Goal: Information Seeking & Learning: Understand process/instructions

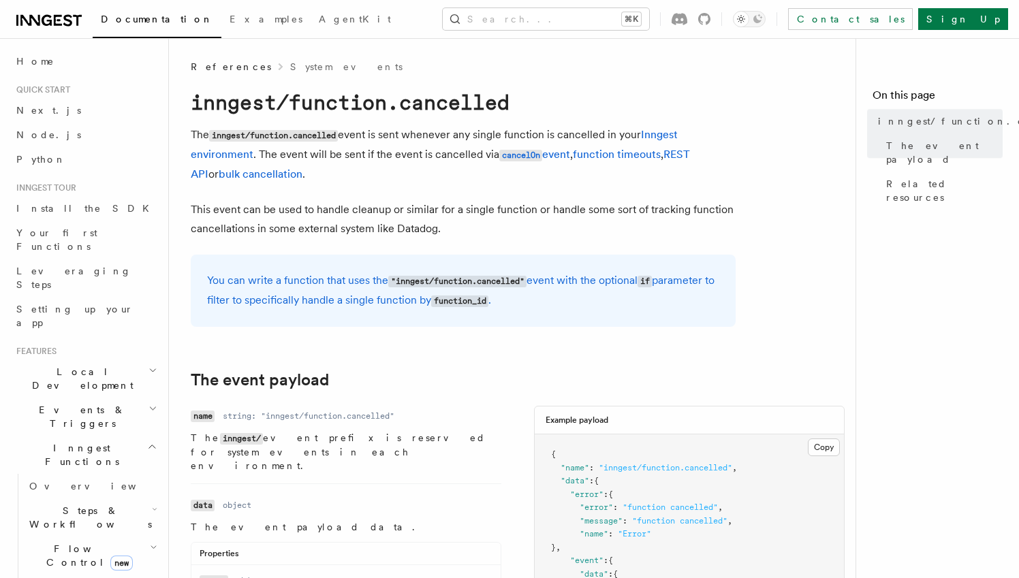
click at [366, 219] on p "This event can be used to handle cleanup or similar for a single function or ha…" at bounding box center [463, 219] width 545 height 38
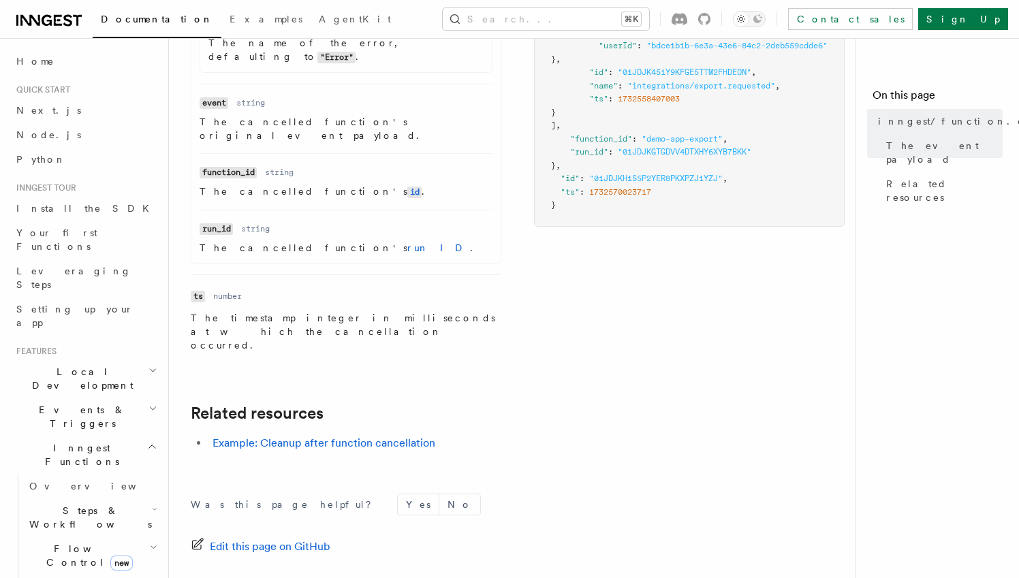
scroll to position [761, 0]
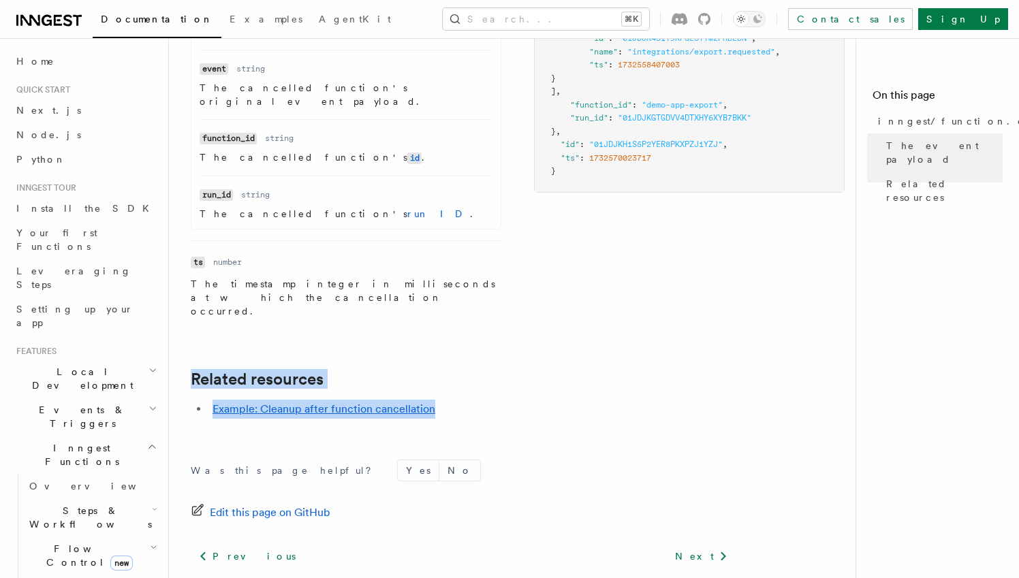
drag, startPoint x: 188, startPoint y: 100, endPoint x: 688, endPoint y: 291, distance: 535.8
copy article "Related resources Example: Cleanup after function cancellation"
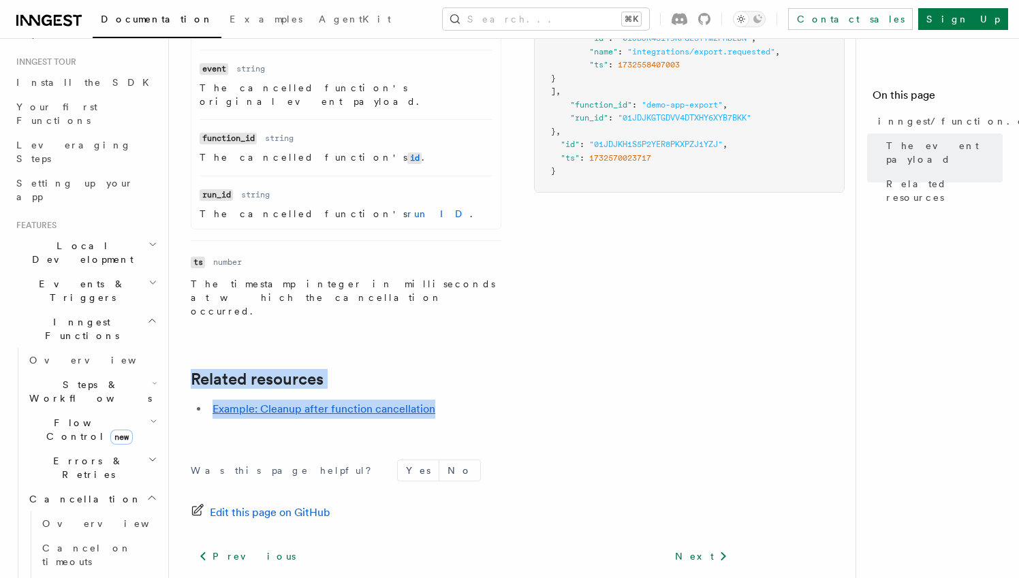
scroll to position [127, 0]
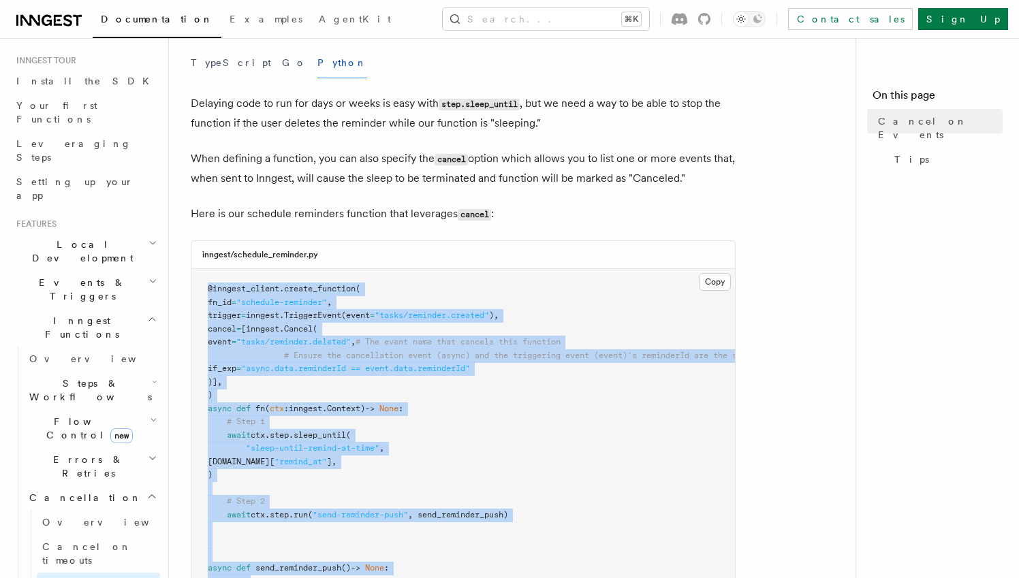
scroll to position [880, 0]
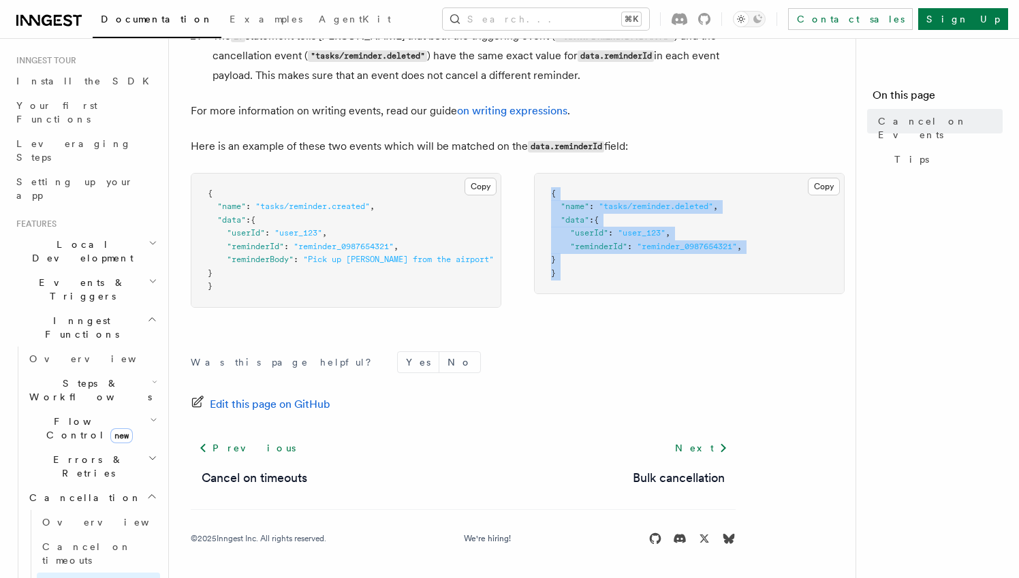
drag, startPoint x: 191, startPoint y: 103, endPoint x: 700, endPoint y: 298, distance: 545.2
copy code "{ "name" : "tasks/reminder.deleted" , "data" : { "userId" : "user_123" , "remin…"
